Goal: Obtain resource: Download file/media

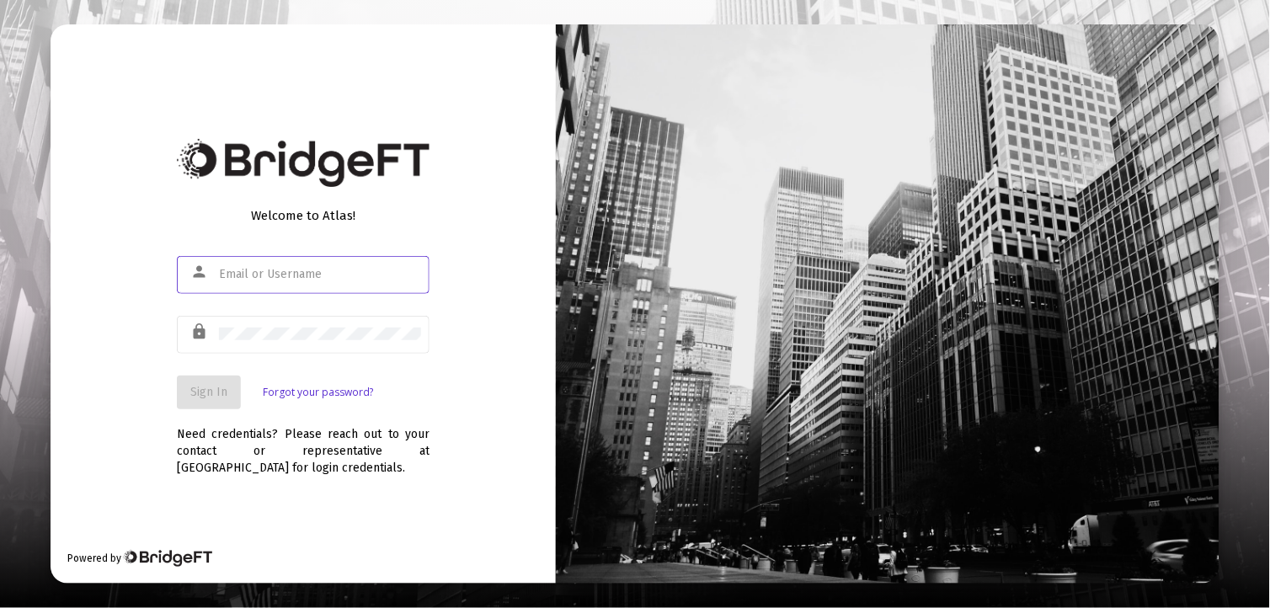
click at [288, 281] on input "text" at bounding box center [320, 274] width 202 height 13
type input "[EMAIL_ADDRESS][DOMAIN_NAME]"
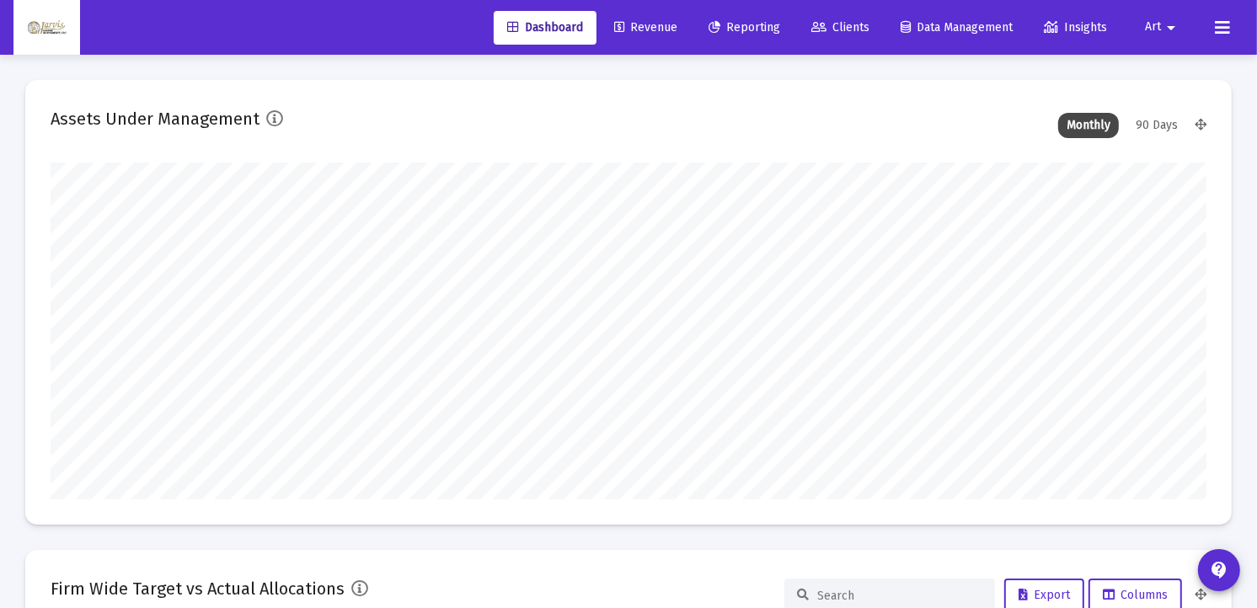
scroll to position [337, 1156]
type input "[DATE]"
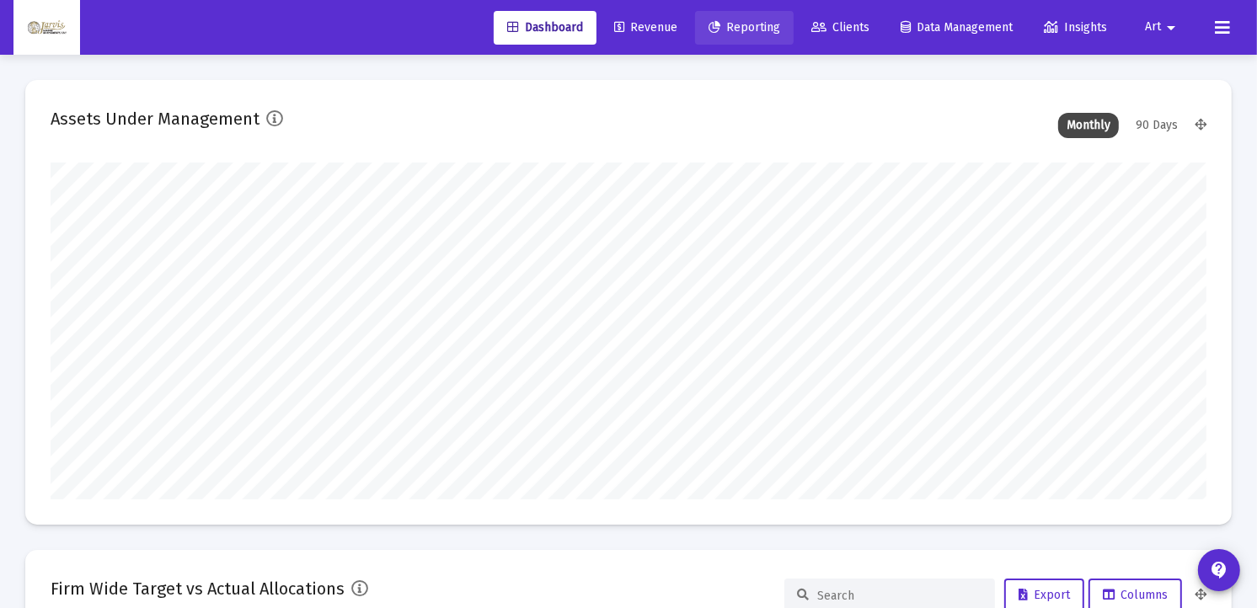
click at [746, 29] on span "Reporting" at bounding box center [744, 27] width 72 height 14
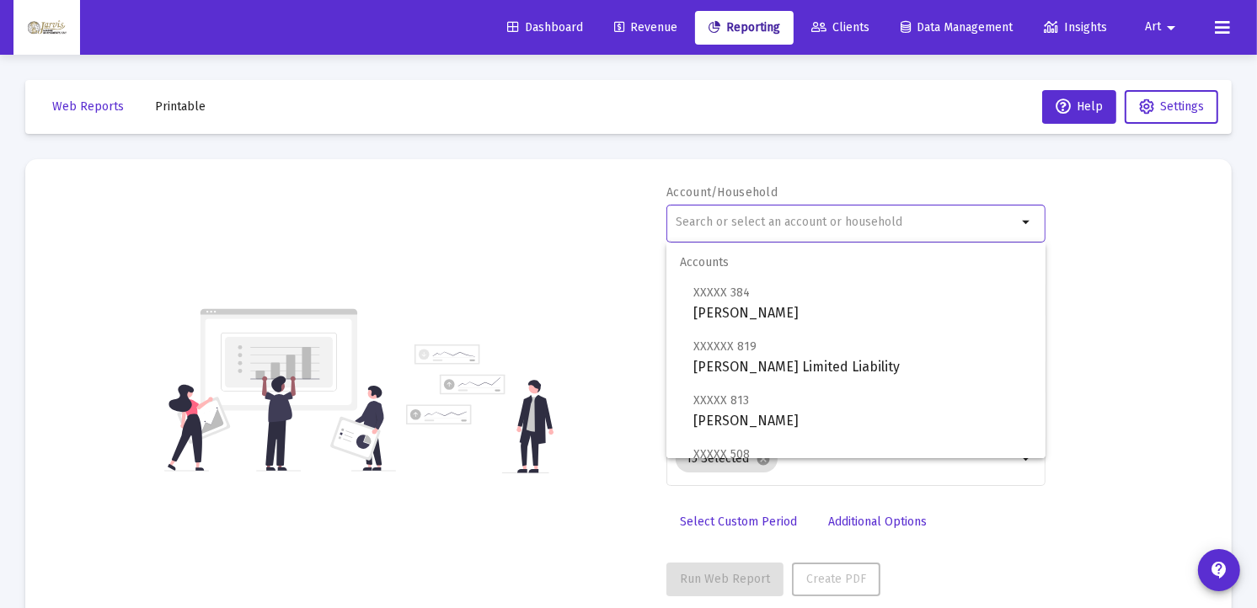
click at [784, 222] on input "text" at bounding box center [846, 222] width 341 height 13
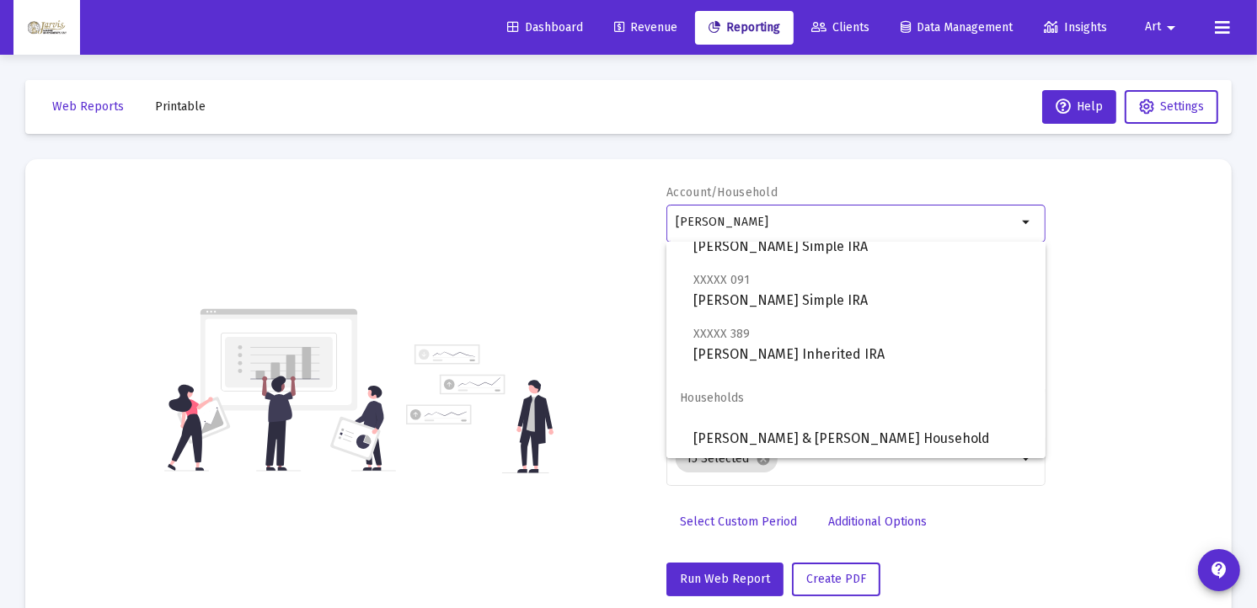
scroll to position [283, 0]
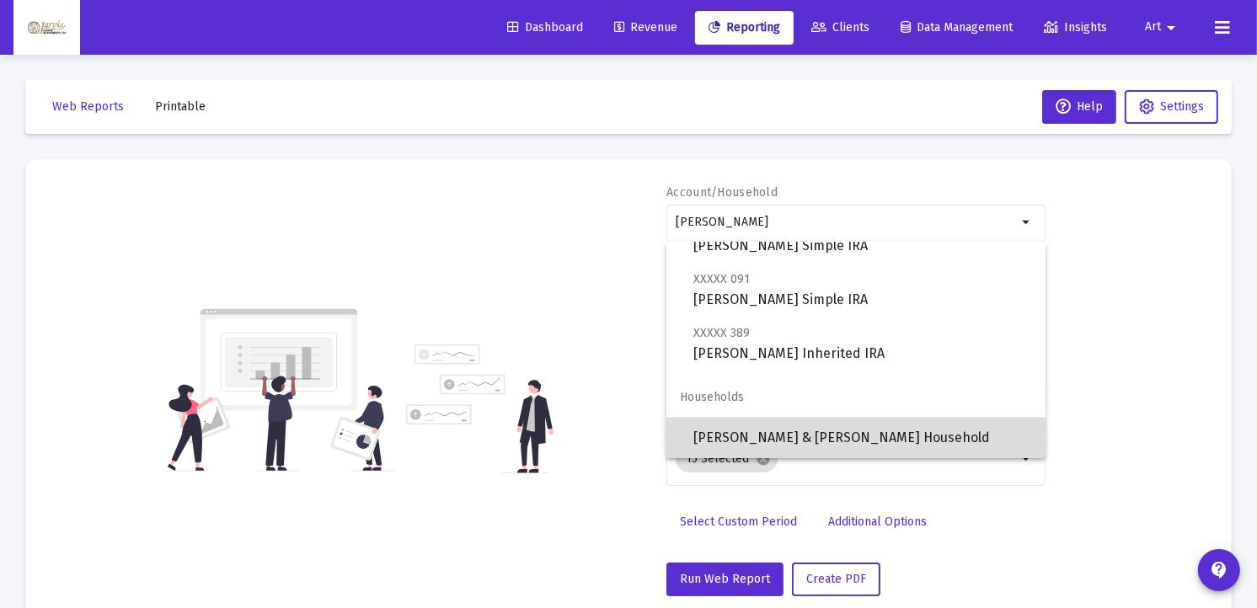
click at [883, 432] on span "[PERSON_NAME] & [PERSON_NAME] Household" at bounding box center [862, 438] width 339 height 40
type input "[PERSON_NAME] & [PERSON_NAME] Household"
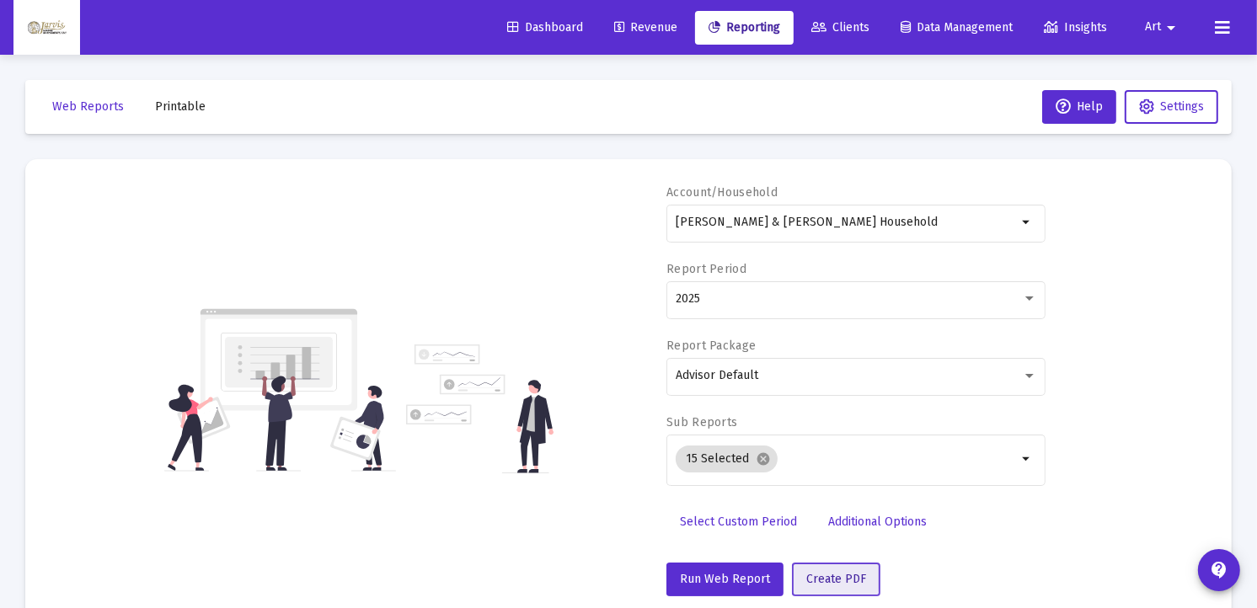
click at [813, 574] on span "Create PDF" at bounding box center [836, 579] width 60 height 14
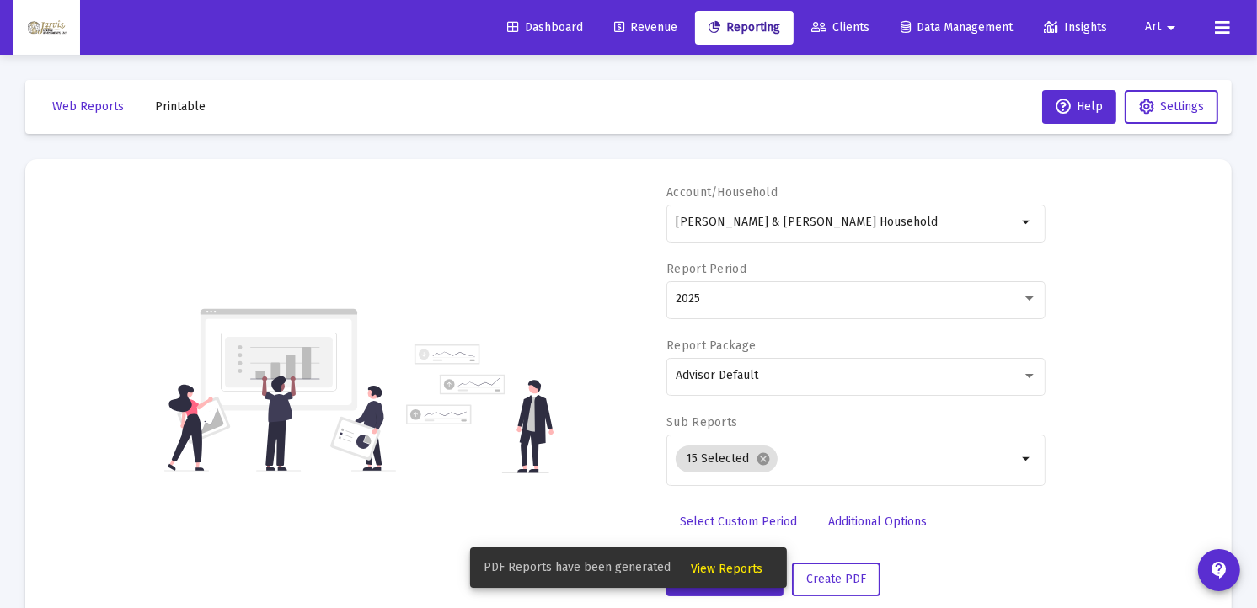
click at [708, 567] on span "View Reports" at bounding box center [727, 569] width 72 height 14
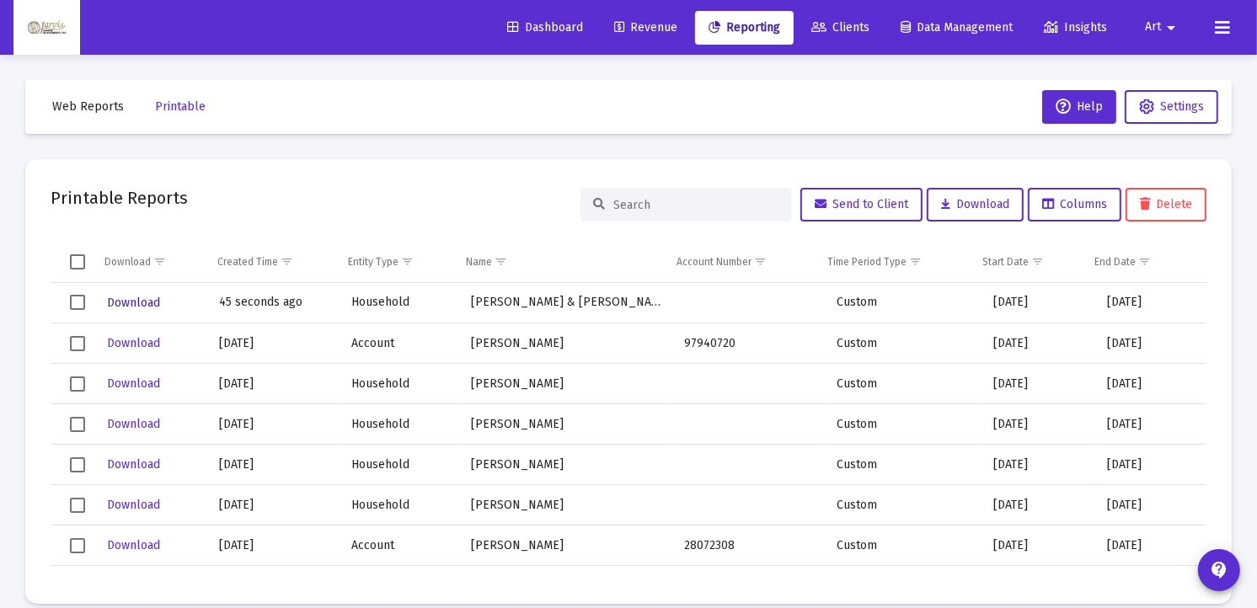
click at [141, 298] on span "Download" at bounding box center [133, 303] width 53 height 14
